Goal: Find contact information: Find contact information

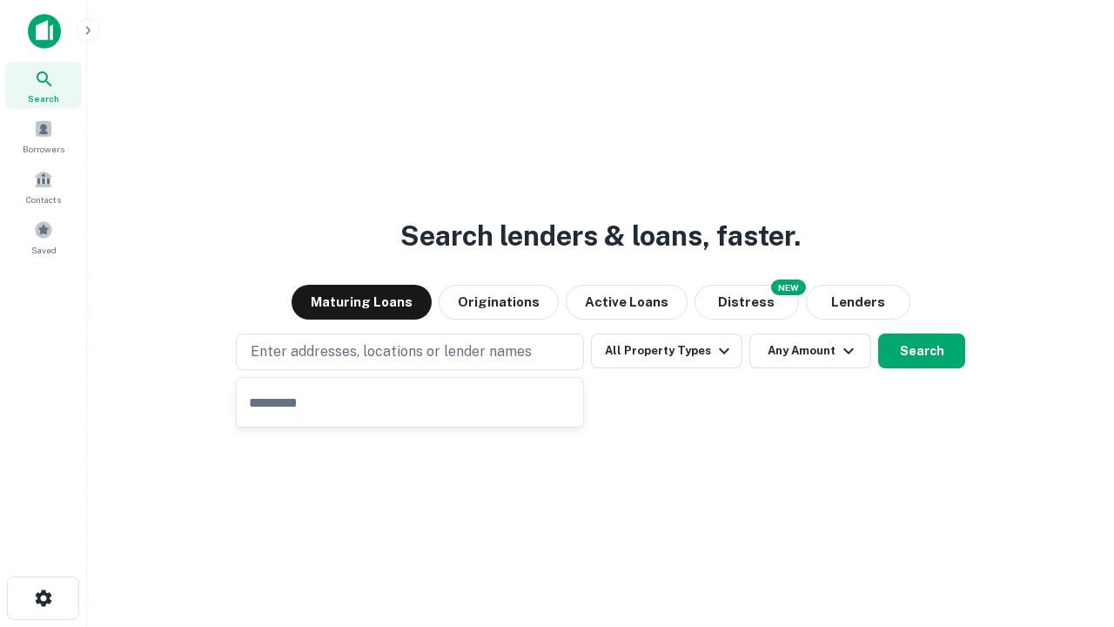
type input "**********"
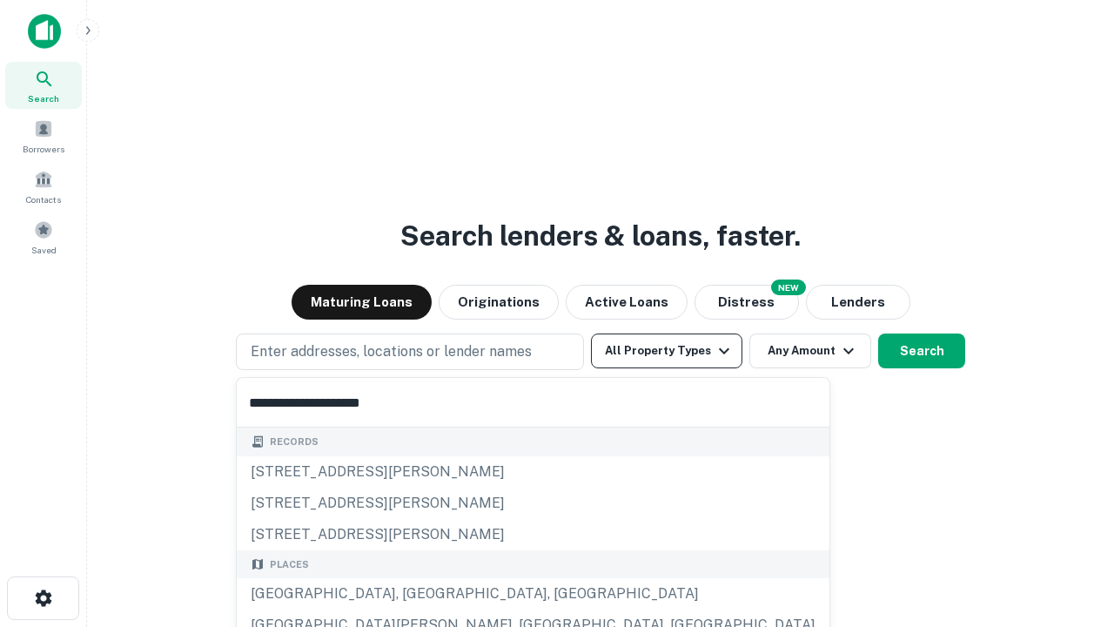
click at [416, 594] on div "[GEOGRAPHIC_DATA], [GEOGRAPHIC_DATA], [GEOGRAPHIC_DATA]" at bounding box center [533, 593] width 593 height 31
click at [667, 351] on button "All Property Types" at bounding box center [666, 350] width 151 height 35
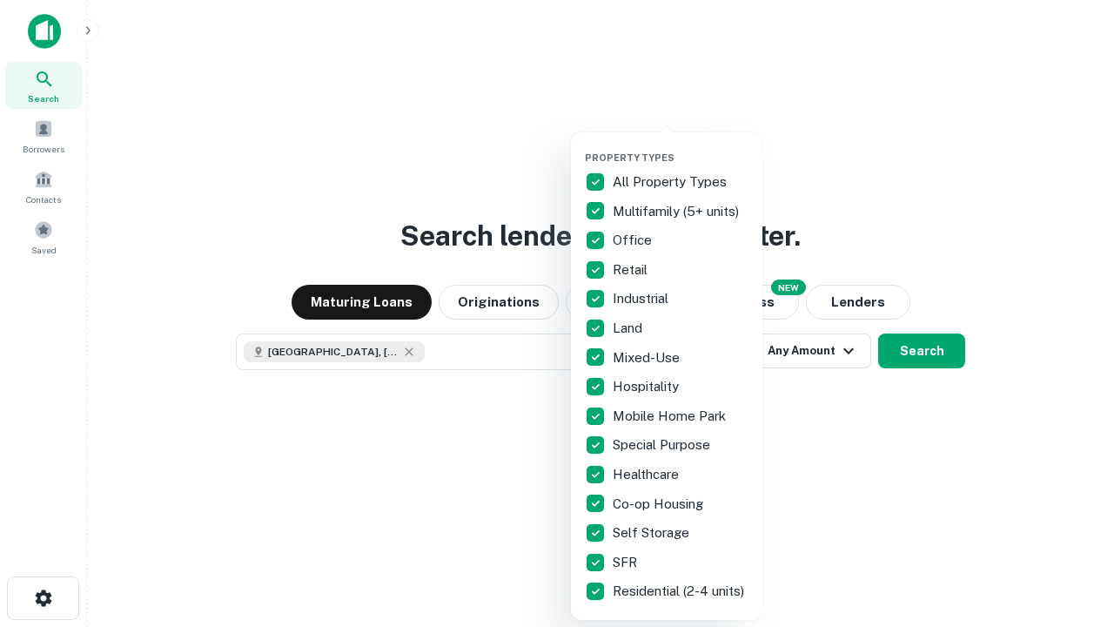
click at [681, 146] on button "button" at bounding box center [681, 146] width 192 height 1
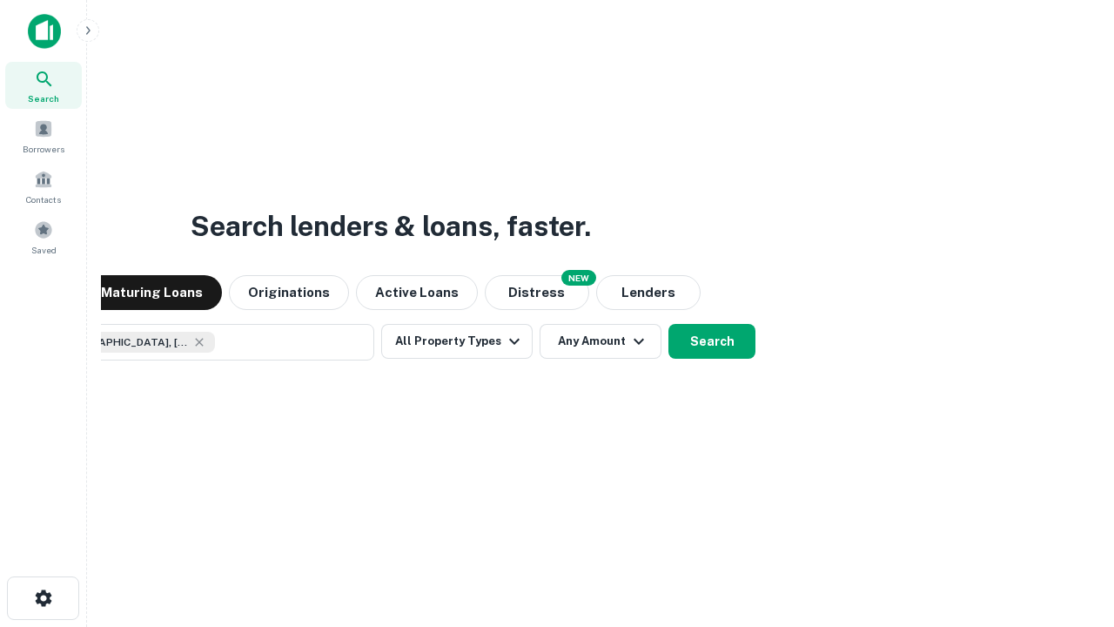
scroll to position [28, 0]
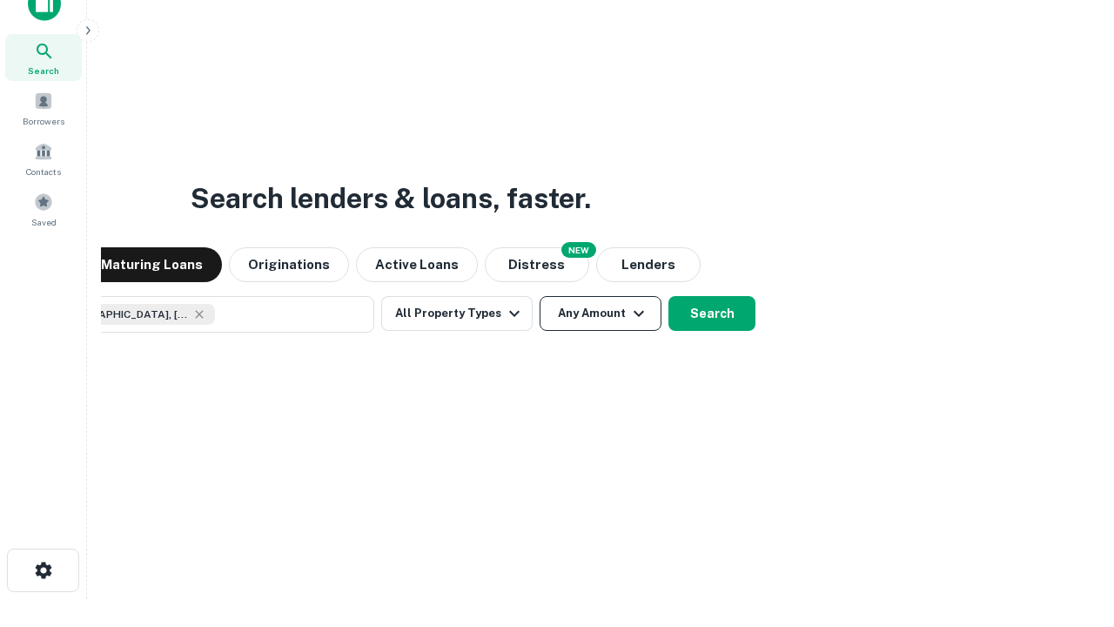
click at [540, 296] on button "Any Amount" at bounding box center [601, 313] width 122 height 35
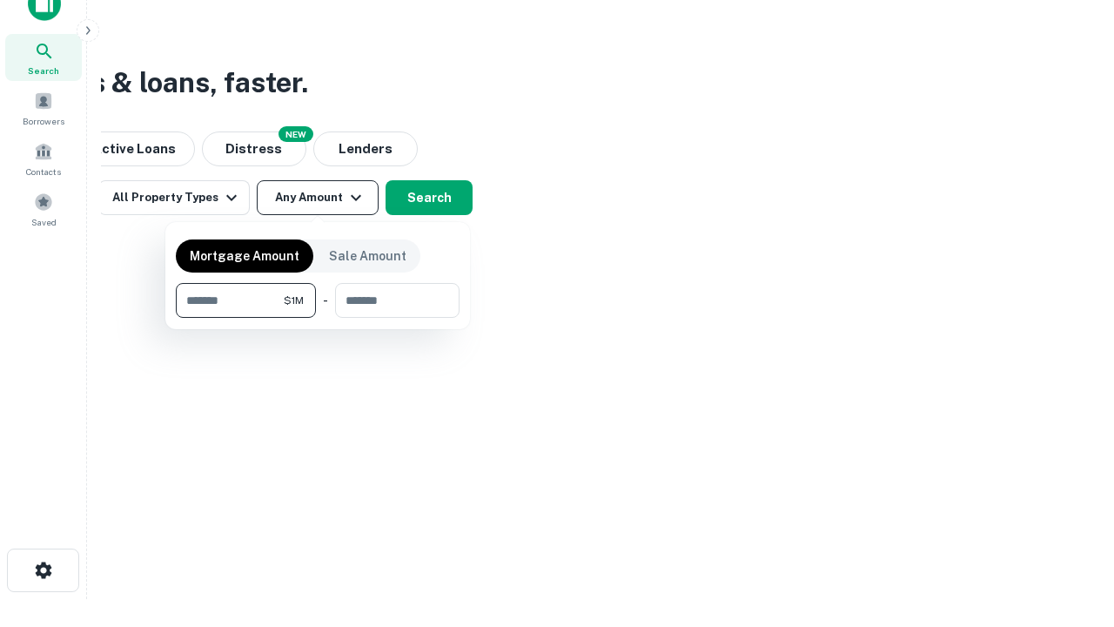
type input "*******"
click at [318, 318] on button "button" at bounding box center [318, 318] width 284 height 1
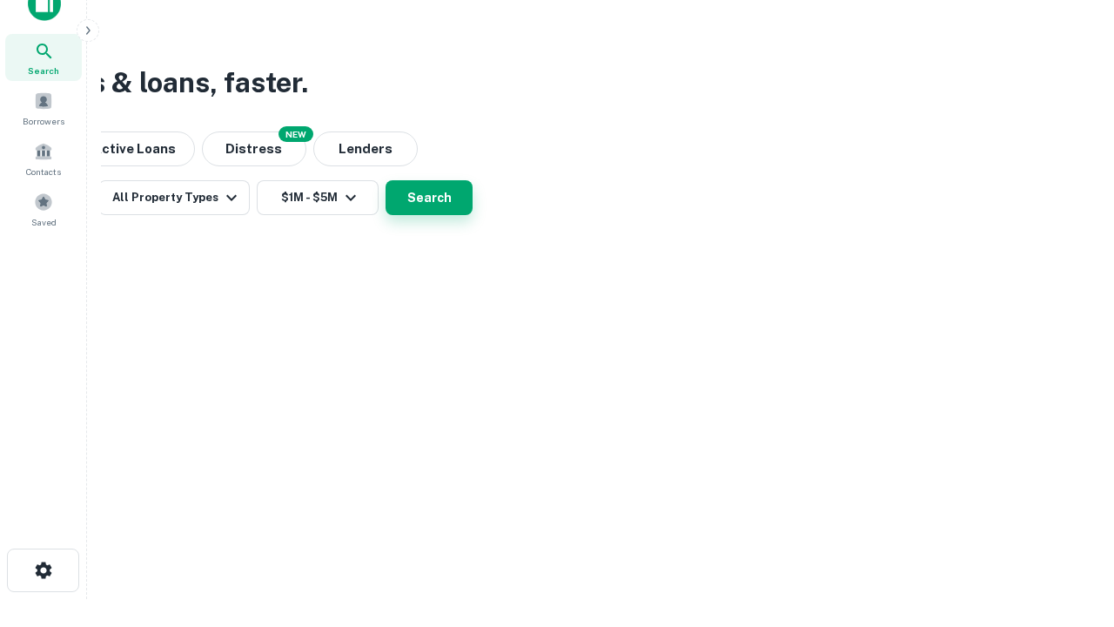
click at [473, 215] on button "Search" at bounding box center [429, 197] width 87 height 35
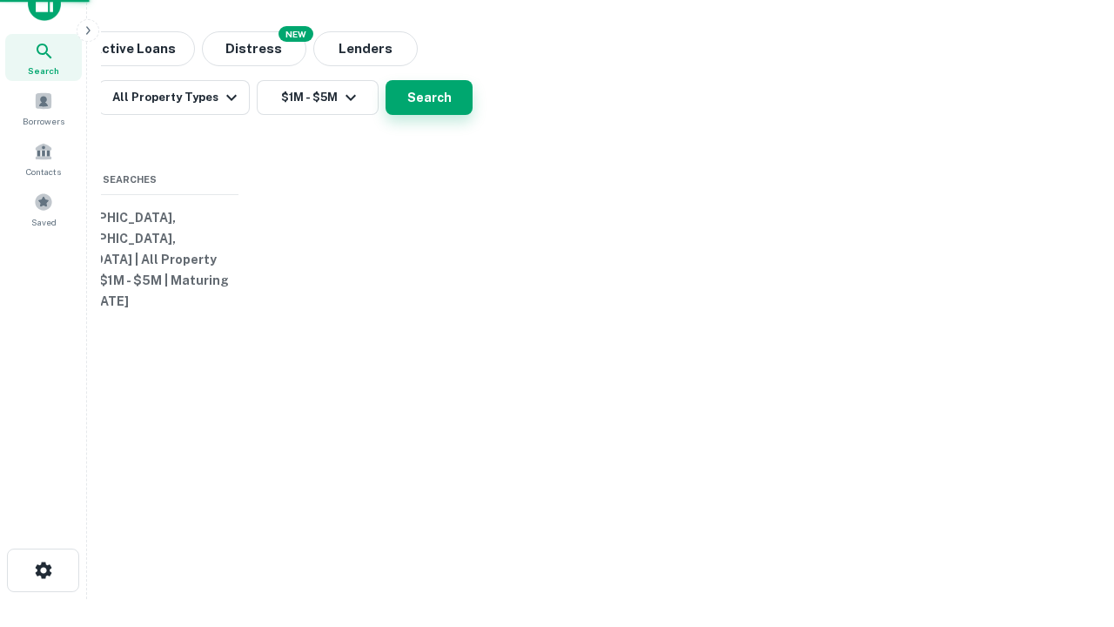
scroll to position [0, 321]
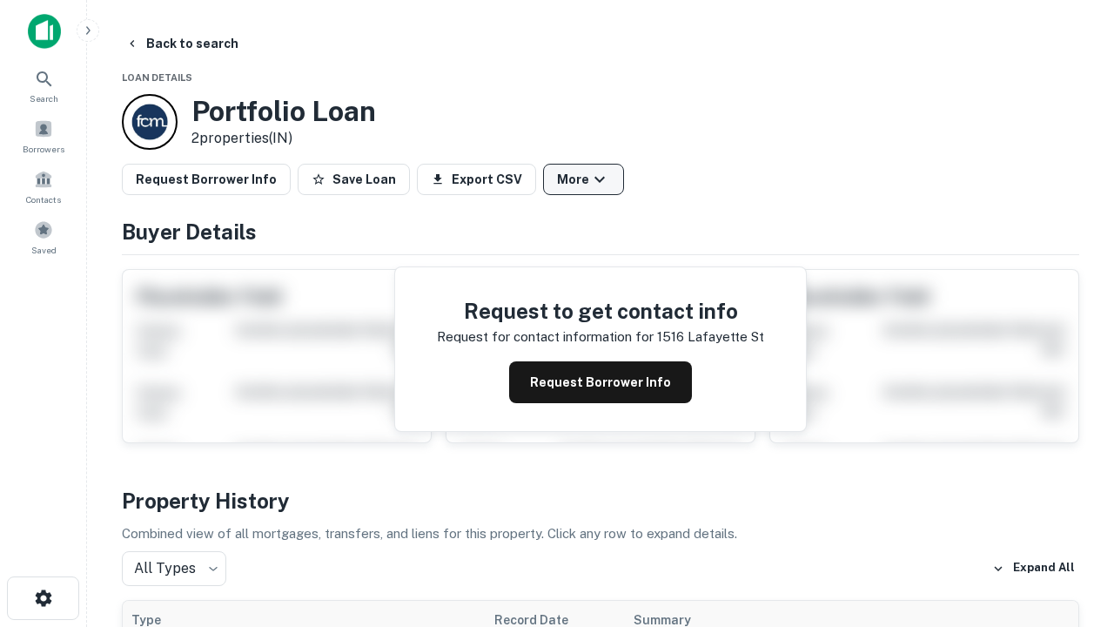
click at [583, 179] on button "More" at bounding box center [583, 179] width 81 height 31
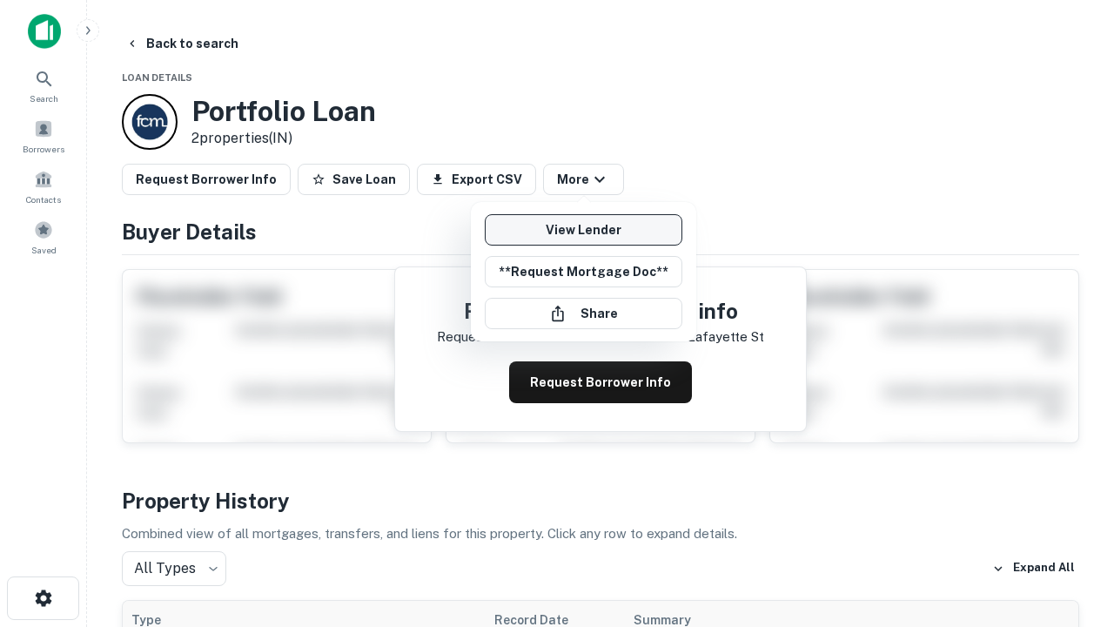
click at [583, 230] on link "View Lender" at bounding box center [584, 229] width 198 height 31
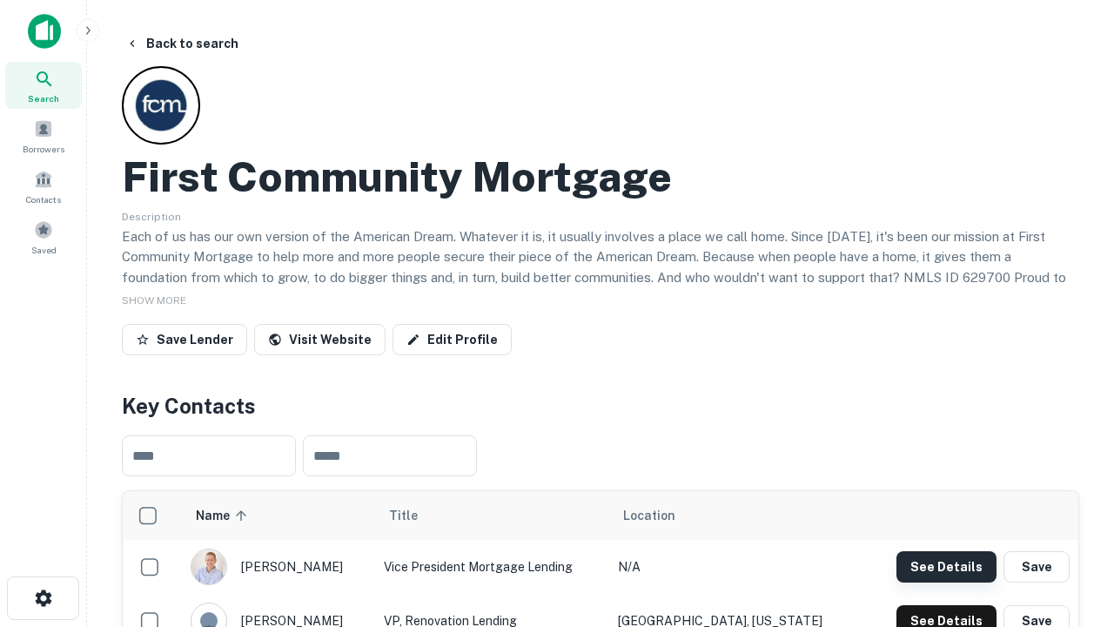
click at [946, 566] on button "See Details" at bounding box center [947, 566] width 100 height 31
click at [43, 598] on icon "button" at bounding box center [43, 598] width 21 height 21
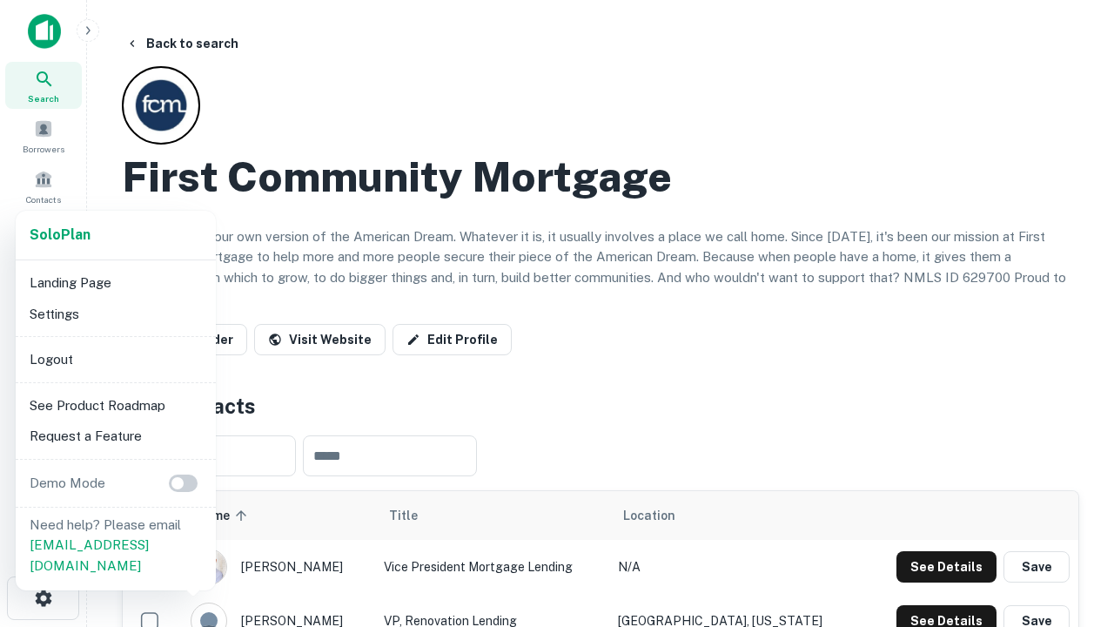
click at [115, 359] on li "Logout" at bounding box center [116, 359] width 186 height 31
